Goal: Communication & Community: Answer question/provide support

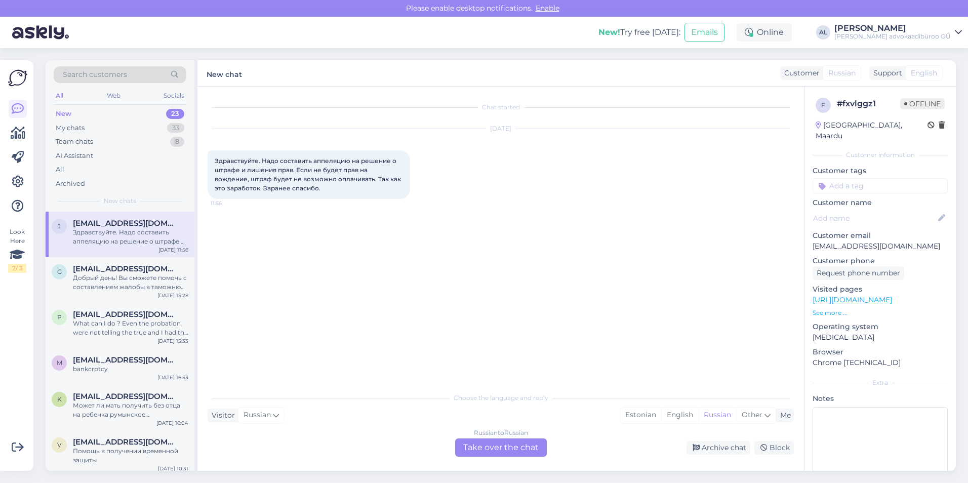
click at [579, 214] on div "Chat started [DATE] Здравствуйте. Надо составить аппеляцию на решение о штрафе …" at bounding box center [505, 237] width 595 height 281
drag, startPoint x: 926, startPoint y: 237, endPoint x: 811, endPoint y: 231, distance: 115.0
click at [811, 231] on div "f # fxvlggz1 Offline [GEOGRAPHIC_DATA], Maardu Customer information Customer ta…" at bounding box center [879, 300] width 151 height 427
drag, startPoint x: 811, startPoint y: 231, endPoint x: 825, endPoint y: 234, distance: 14.0
copy p "[EMAIL_ADDRESS][DOMAIN_NAME]"
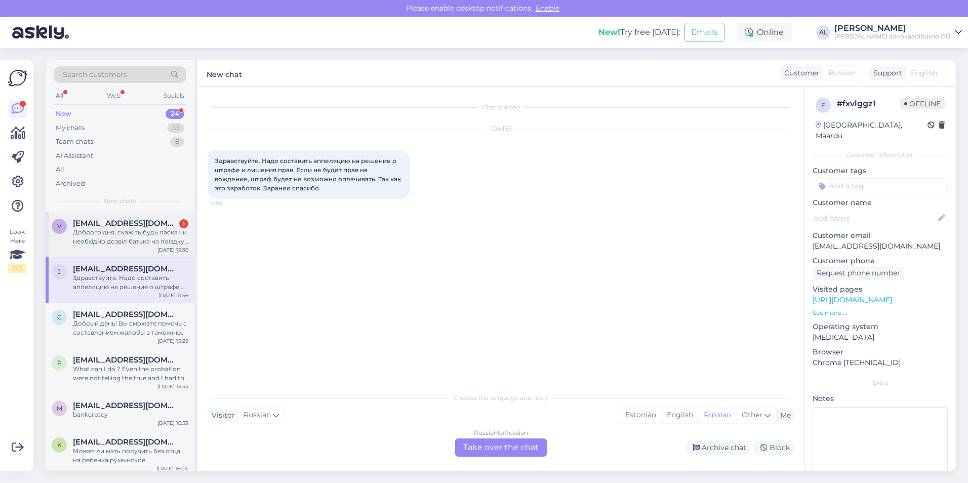
click at [139, 225] on span "[EMAIL_ADDRESS][DOMAIN_NAME]" at bounding box center [125, 223] width 105 height 9
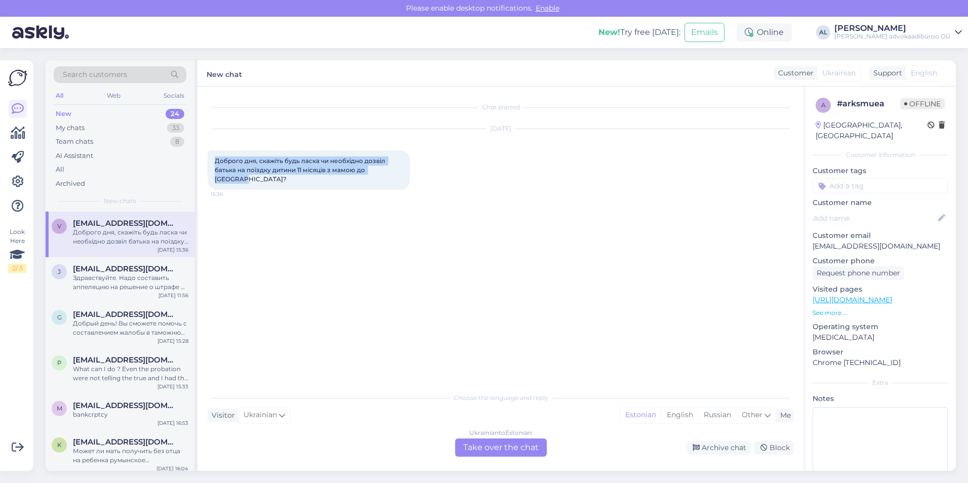
drag, startPoint x: 215, startPoint y: 161, endPoint x: 393, endPoint y: 169, distance: 177.9
click at [393, 169] on div "Доброго дня, скажіть будь ласка чи необхідно дозвіл батька на поїздку дитини 11…" at bounding box center [309, 169] width 202 height 39
drag, startPoint x: 393, startPoint y: 169, endPoint x: 345, endPoint y: 166, distance: 48.2
copy span "Доброго дня, скажіть будь ласка чи необхідно дозвіл батька на поїздку дитини 11…"
click at [406, 403] on div "Choose the language and reply Visitor Ukrainian Me Estonian English Russian Oth…" at bounding box center [501, 421] width 586 height 69
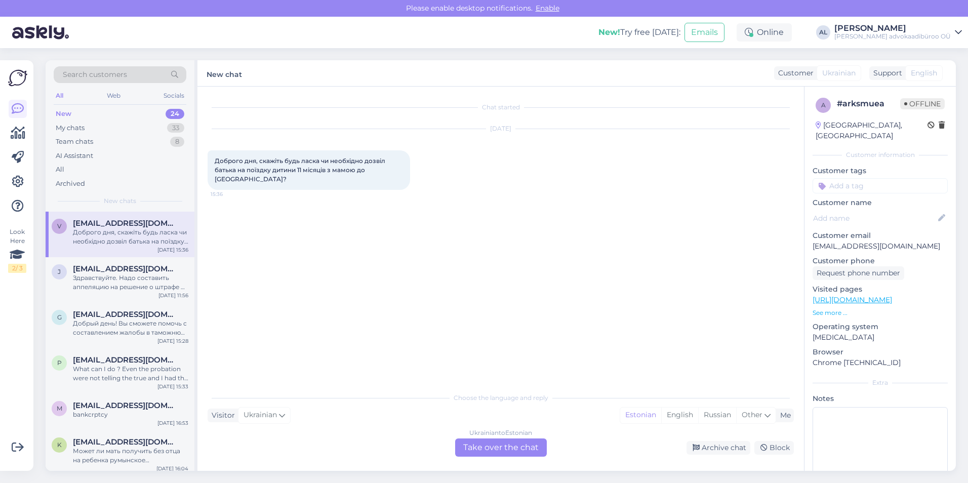
click at [510, 441] on div "Ukrainian to Estonian Take over the chat" at bounding box center [501, 447] width 92 height 18
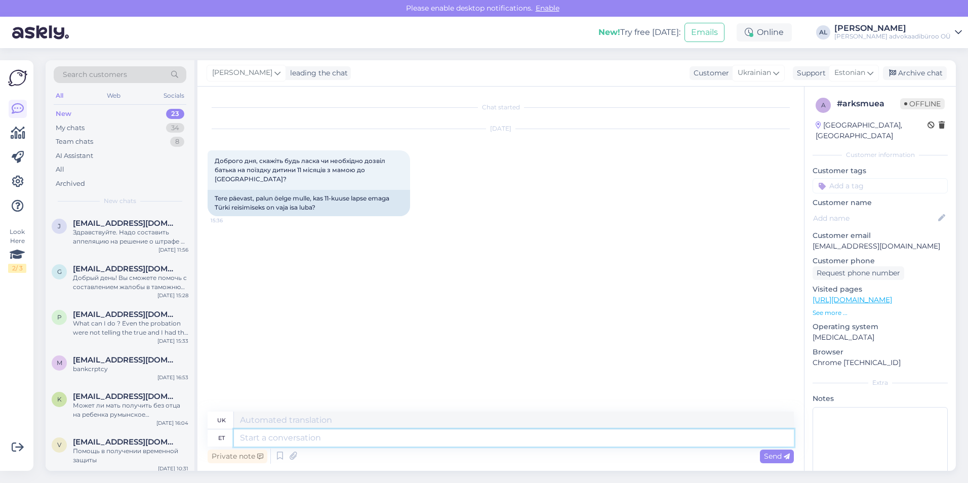
click at [259, 438] on textarea at bounding box center [514, 437] width 560 height 17
click at [219, 438] on div "et" at bounding box center [221, 437] width 7 height 17
click at [221, 436] on div "et" at bounding box center [221, 437] width 7 height 17
click at [871, 71] on icon at bounding box center [870, 72] width 6 height 11
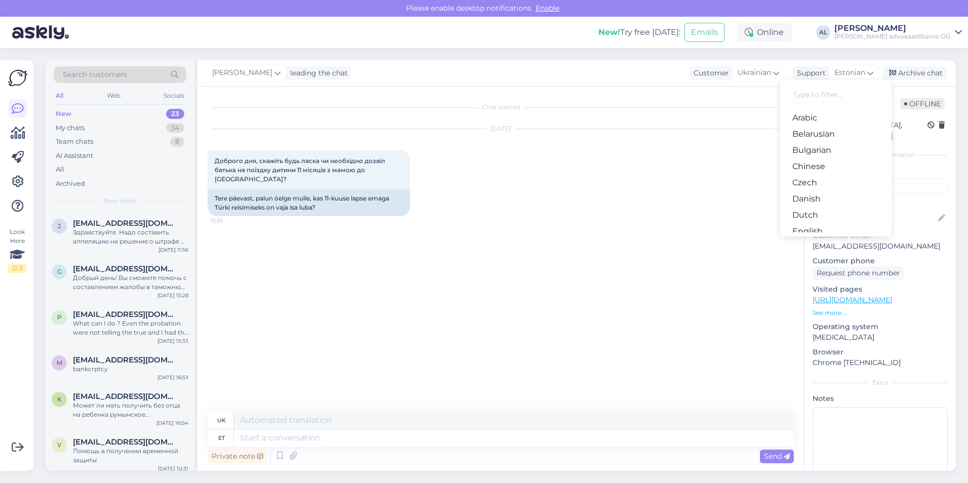
click at [829, 95] on input at bounding box center [835, 95] width 95 height 16
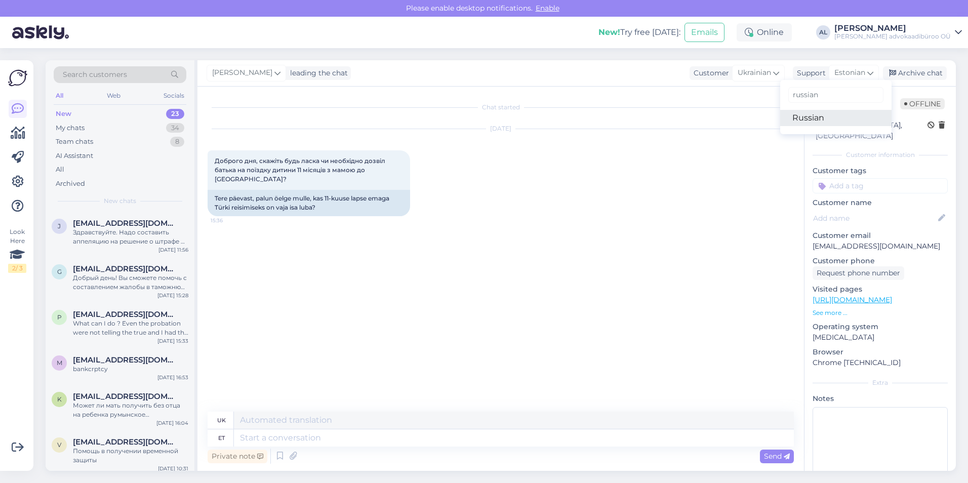
type input "russian"
click at [820, 114] on link "Russian" at bounding box center [835, 118] width 111 height 16
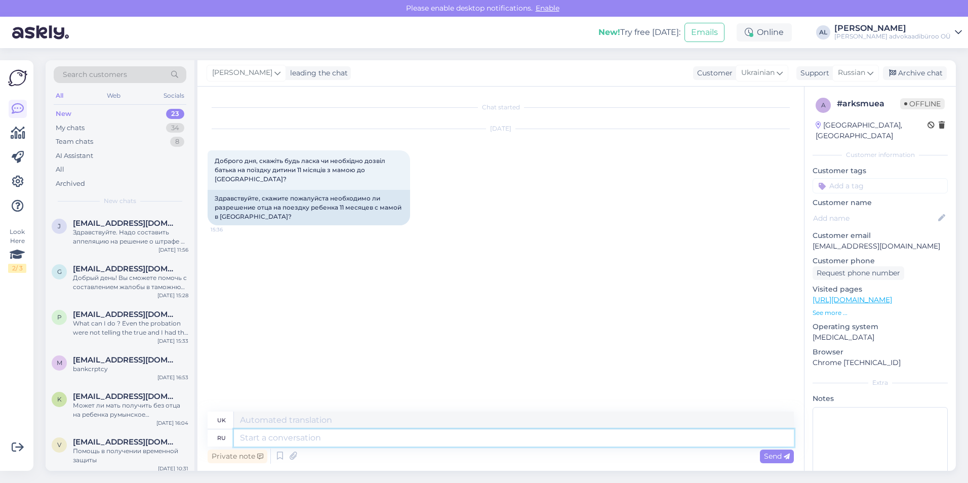
click at [307, 440] on textarea at bounding box center [514, 437] width 560 height 17
type textarea "Здравствуйте"
type textarea "Привіт"
type textarea "Здравствуйте."
type textarea "Здрастуйте."
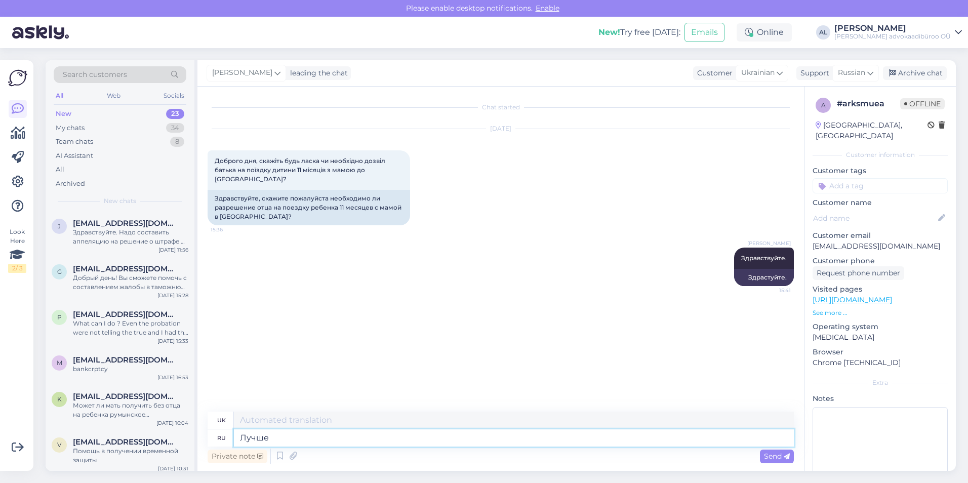
type textarea "Лучше"
type textarea "Краще"
type textarea "Лучше сделать р"
type textarea "Краще зробити"
type textarea "Лучше сделать разрешение [PERSON_NAME]"
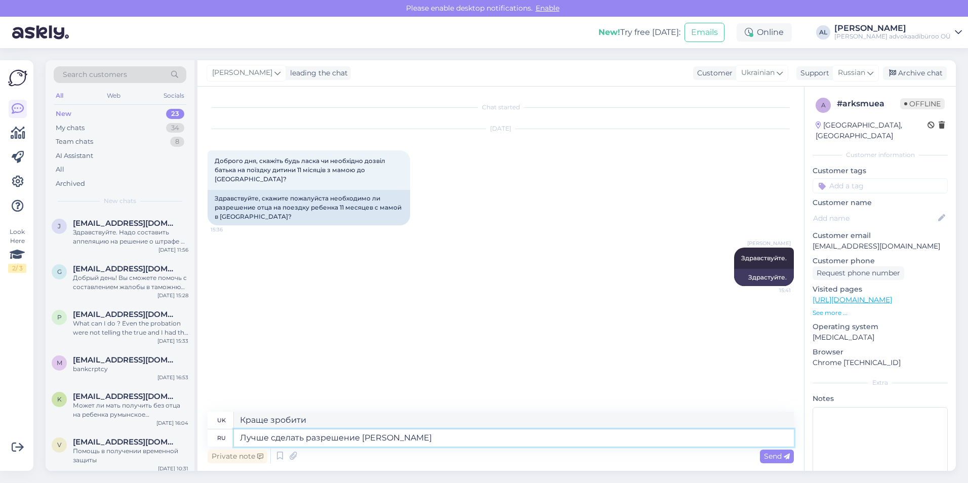
type textarea "Краще зробити дозвіл"
type textarea "Лучше сделать разрешение [PERSON_NAME]"
type textarea "Краще зробити дозвіл у"
type textarea "Лучше сделать разрешение в простой"
type textarea "Краще зробити дозвіл у простій"
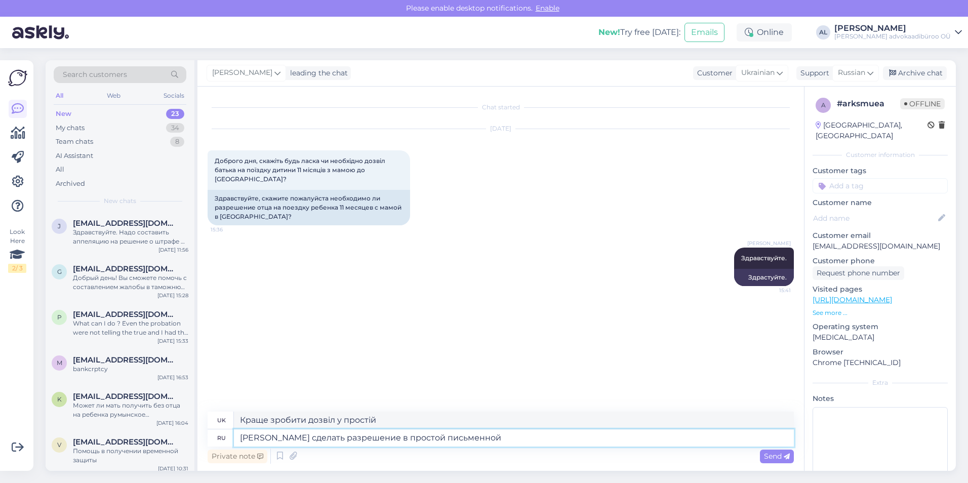
type textarea "[PERSON_NAME] сделать разрешение в простой письменной"
type textarea "Краще зробити дозвіл у простій письмовій"
type textarea "Лучше сделать разрешение в простой письменной форме"
type textarea "Краще зробити дозвіл у простій письмовій формі"
type textarea "Лучше сделать разрешение в простой письменной форме"
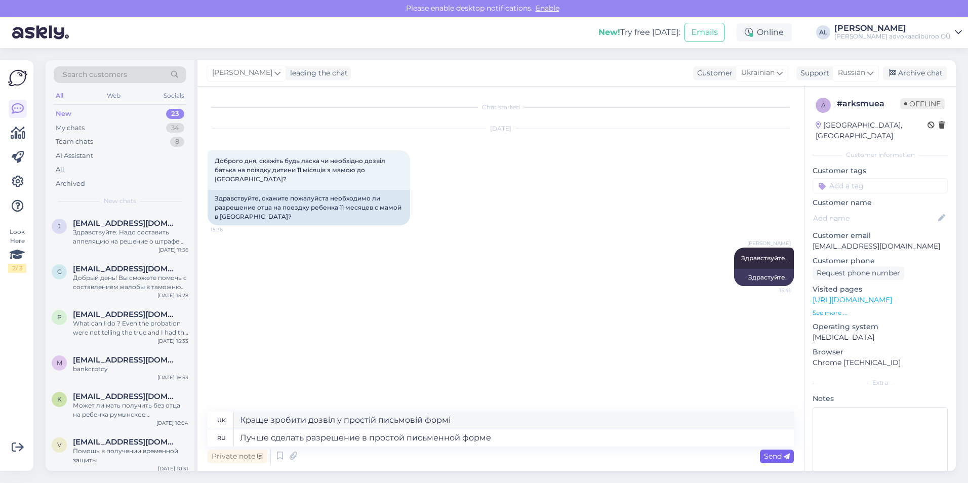
click at [777, 455] on span "Send" at bounding box center [777, 456] width 26 height 9
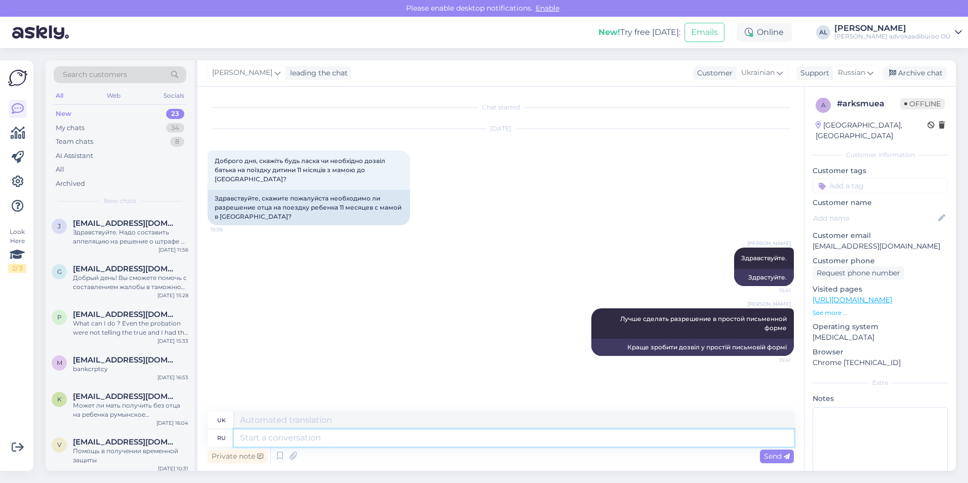
click at [368, 437] on textarea at bounding box center [514, 437] width 560 height 17
